Goal: Navigation & Orientation: Find specific page/section

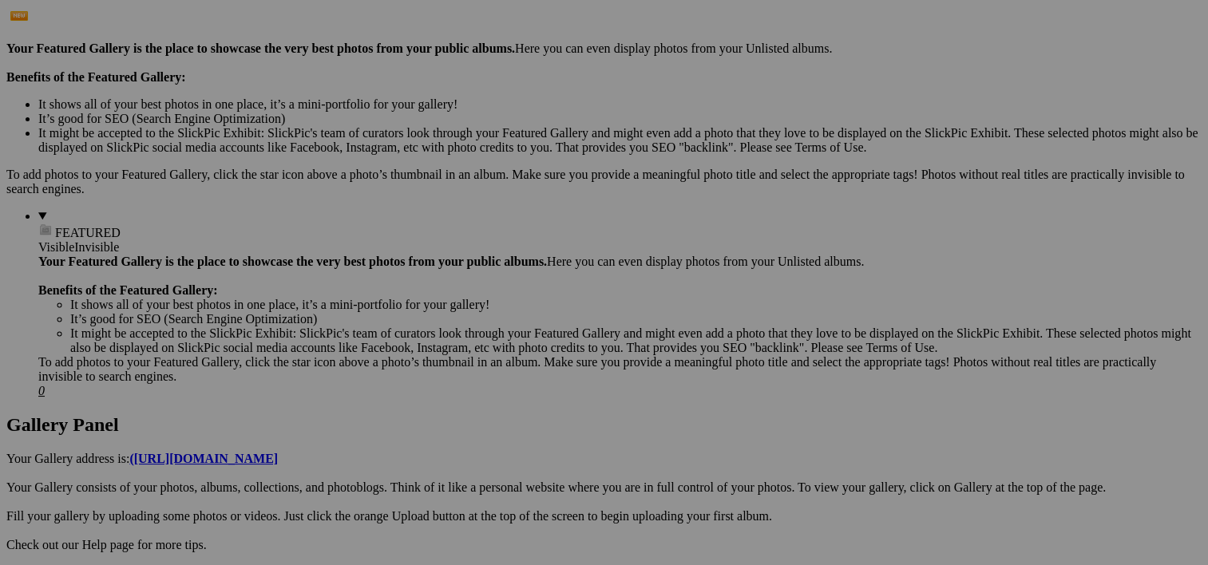
scroll to position [457, 0]
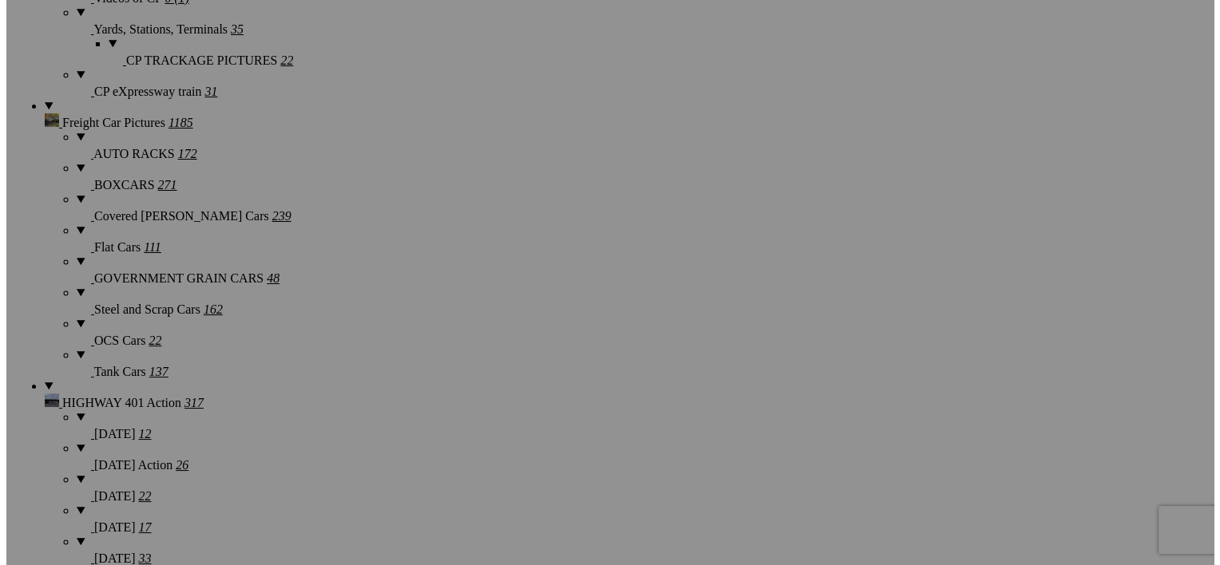
scroll to position [2361, 0]
